Goal: Obtain resource: Download file/media

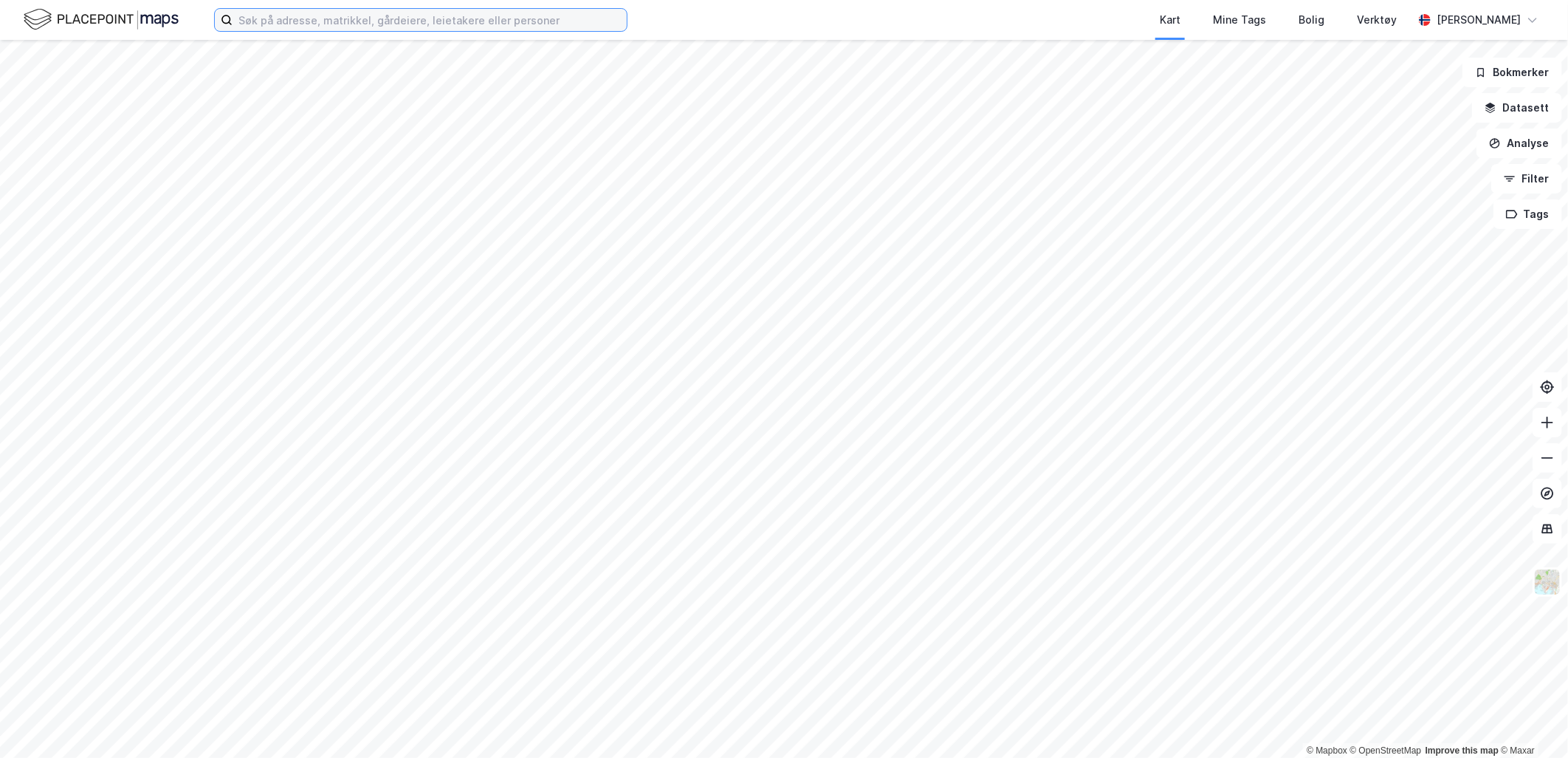
click at [493, 17] on input at bounding box center [429, 20] width 394 height 23
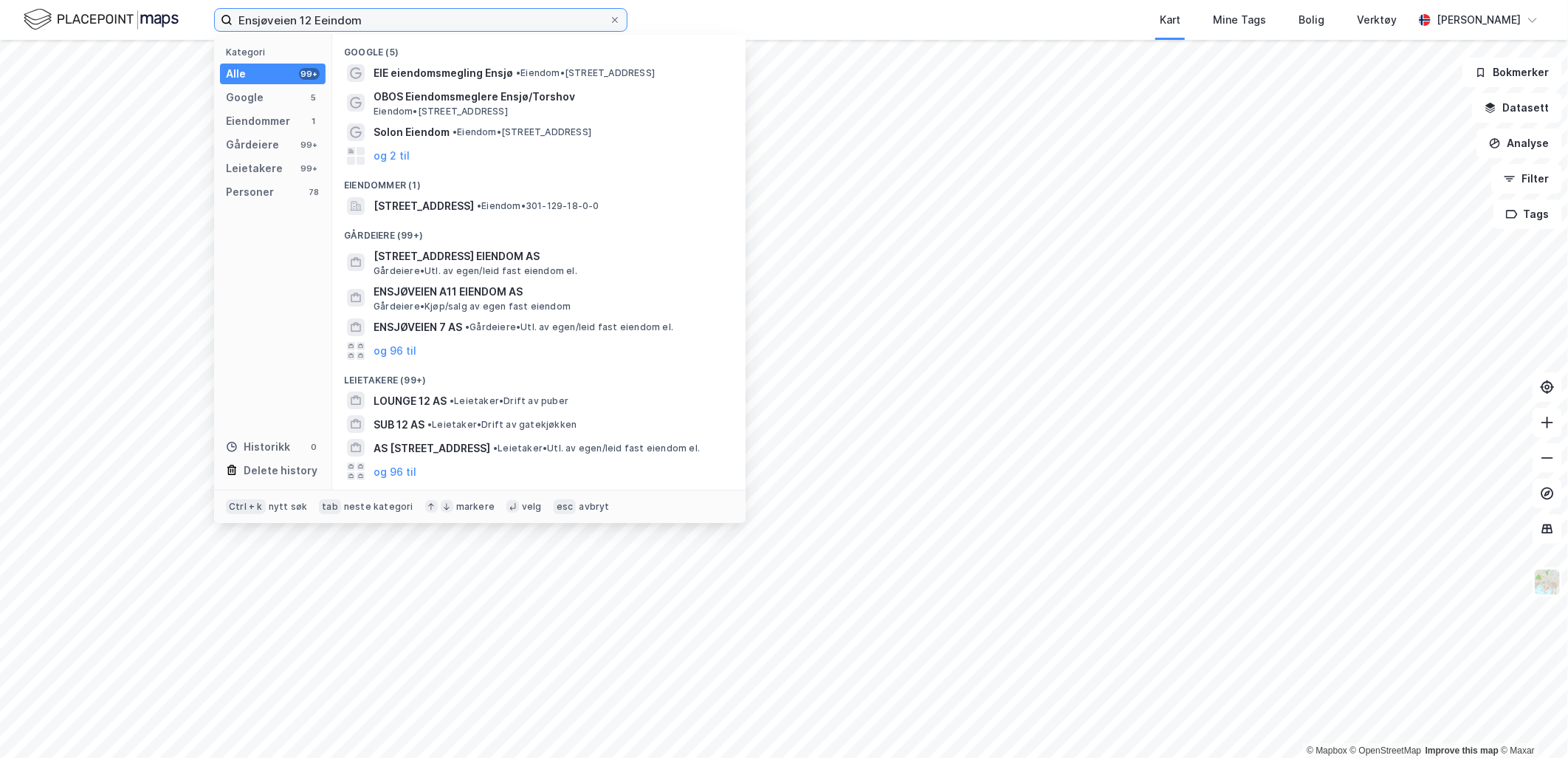
click at [325, 17] on input "Ensjøveien 12 Eeindom" at bounding box center [421, 20] width 377 height 23
type input "Ensjøveien 12 Eindom"
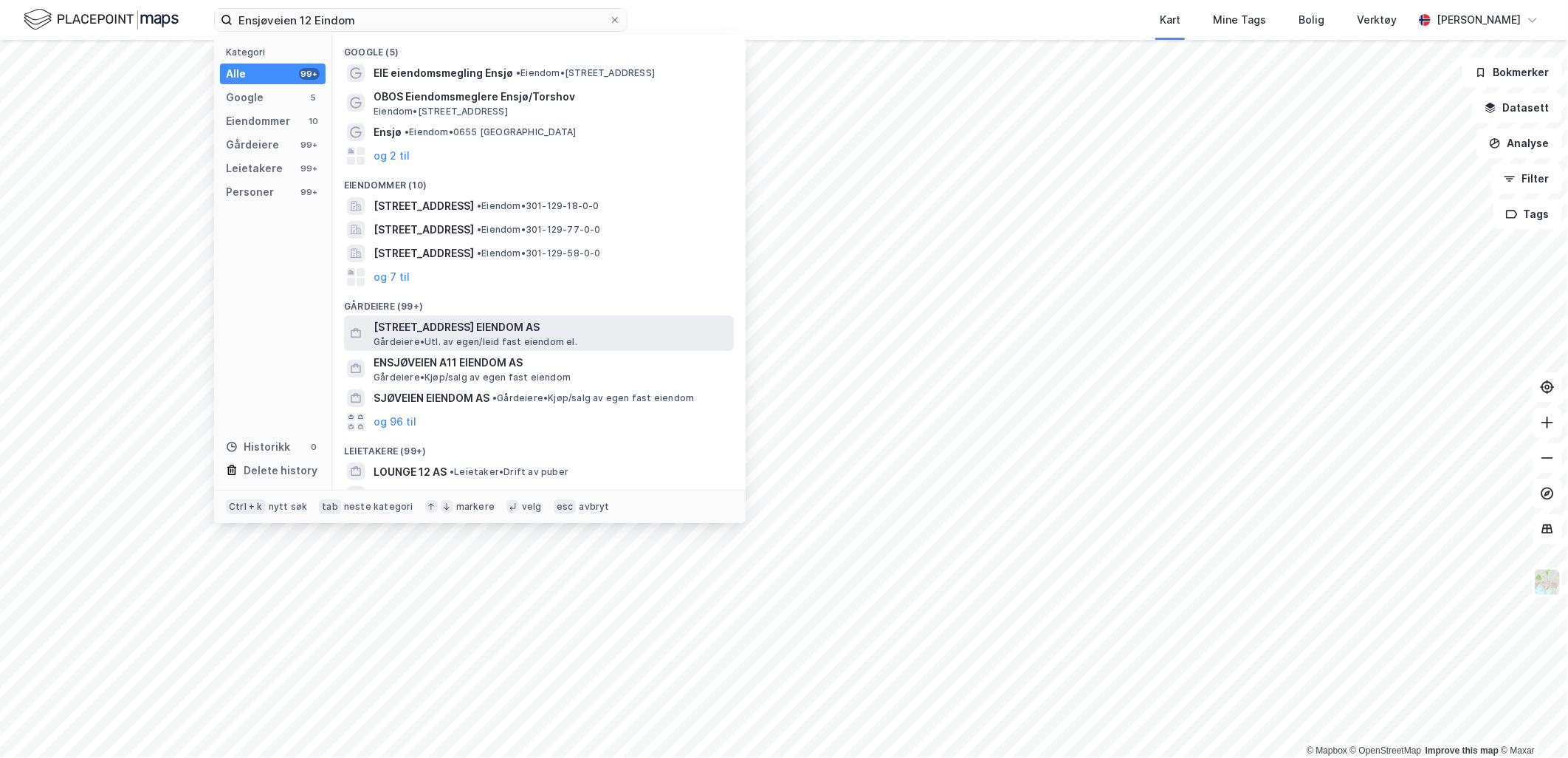
click at [504, 334] on span "[STREET_ADDRESS] EIENDOM AS" at bounding box center [551, 327] width 354 height 17
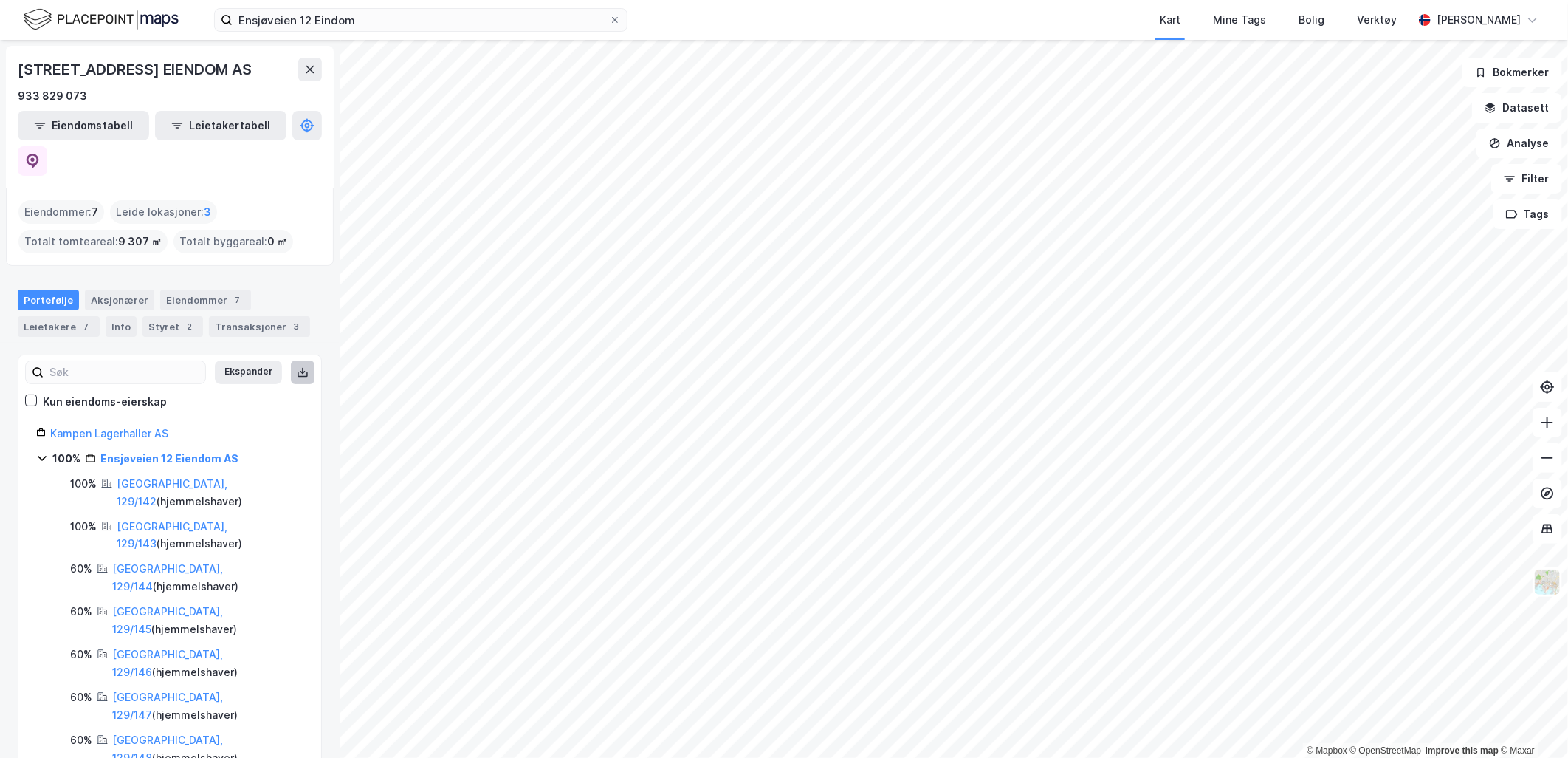
click at [297, 366] on icon at bounding box center [303, 373] width 12 height 12
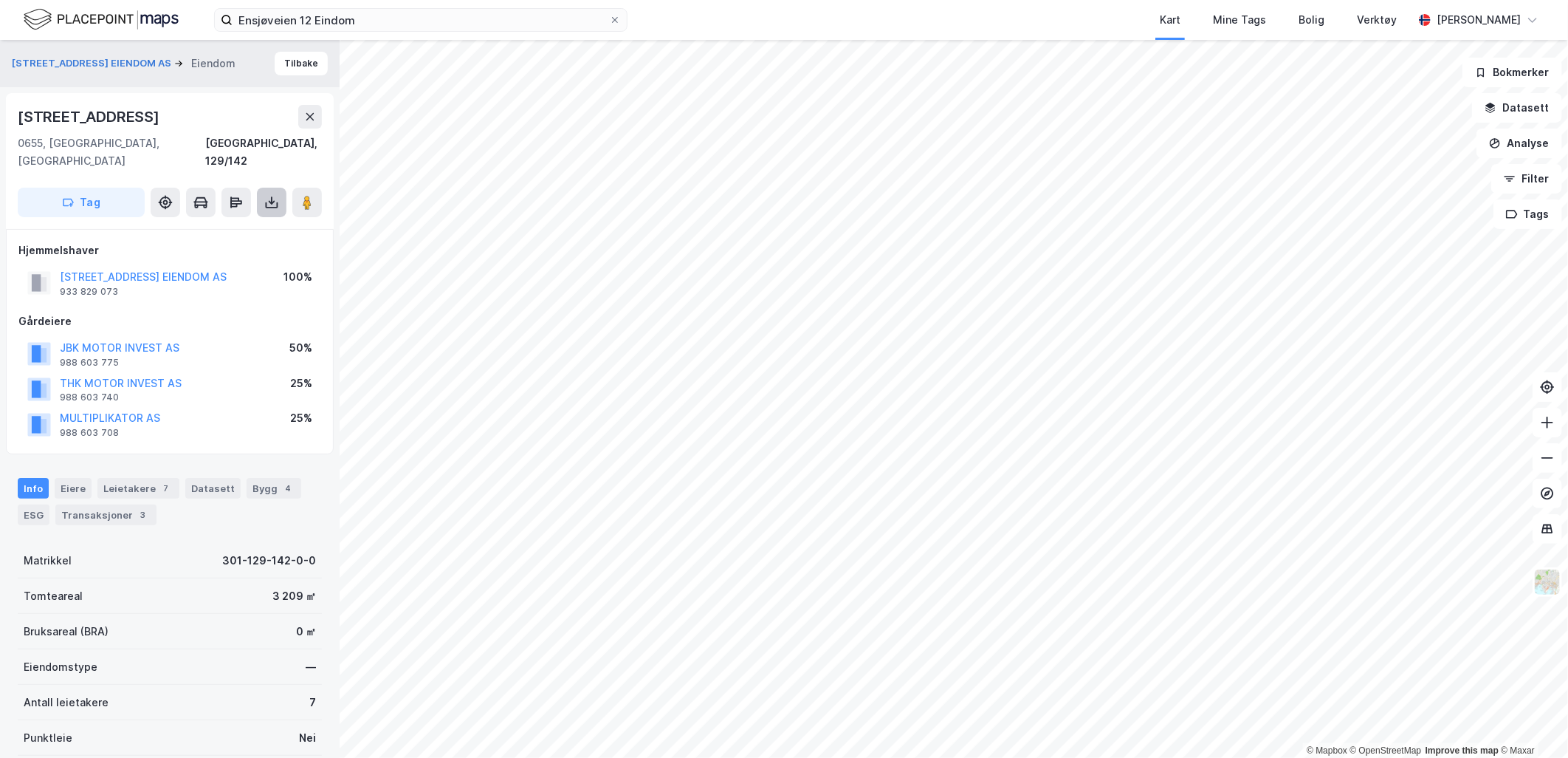
click at [264, 195] on icon at bounding box center [271, 202] width 15 height 15
click at [210, 226] on div "Last ned grunnbok" at bounding box center [198, 232] width 86 height 12
